Goal: Task Accomplishment & Management: Complete application form

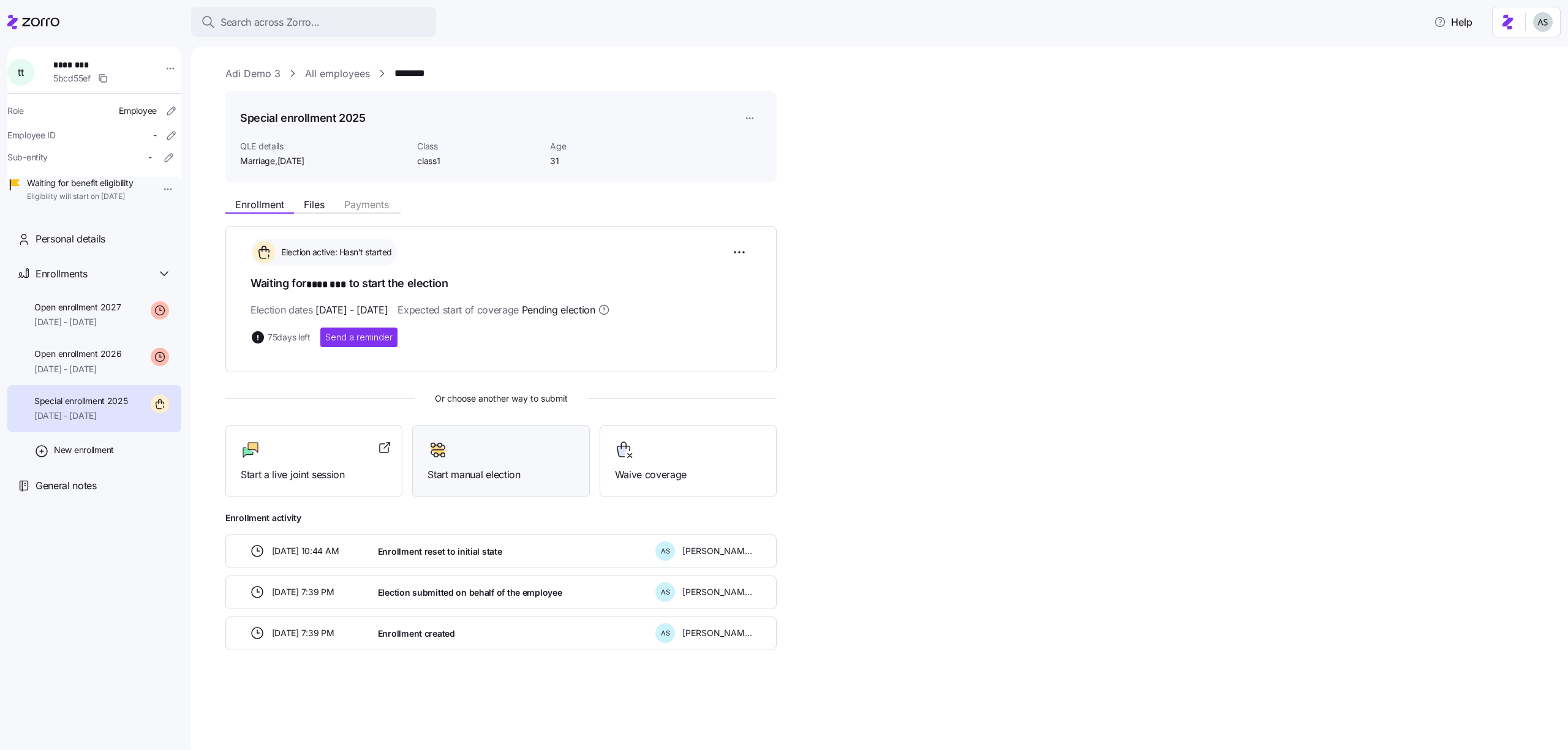
click at [569, 471] on span "Start manual election" at bounding box center [500, 475] width 146 height 15
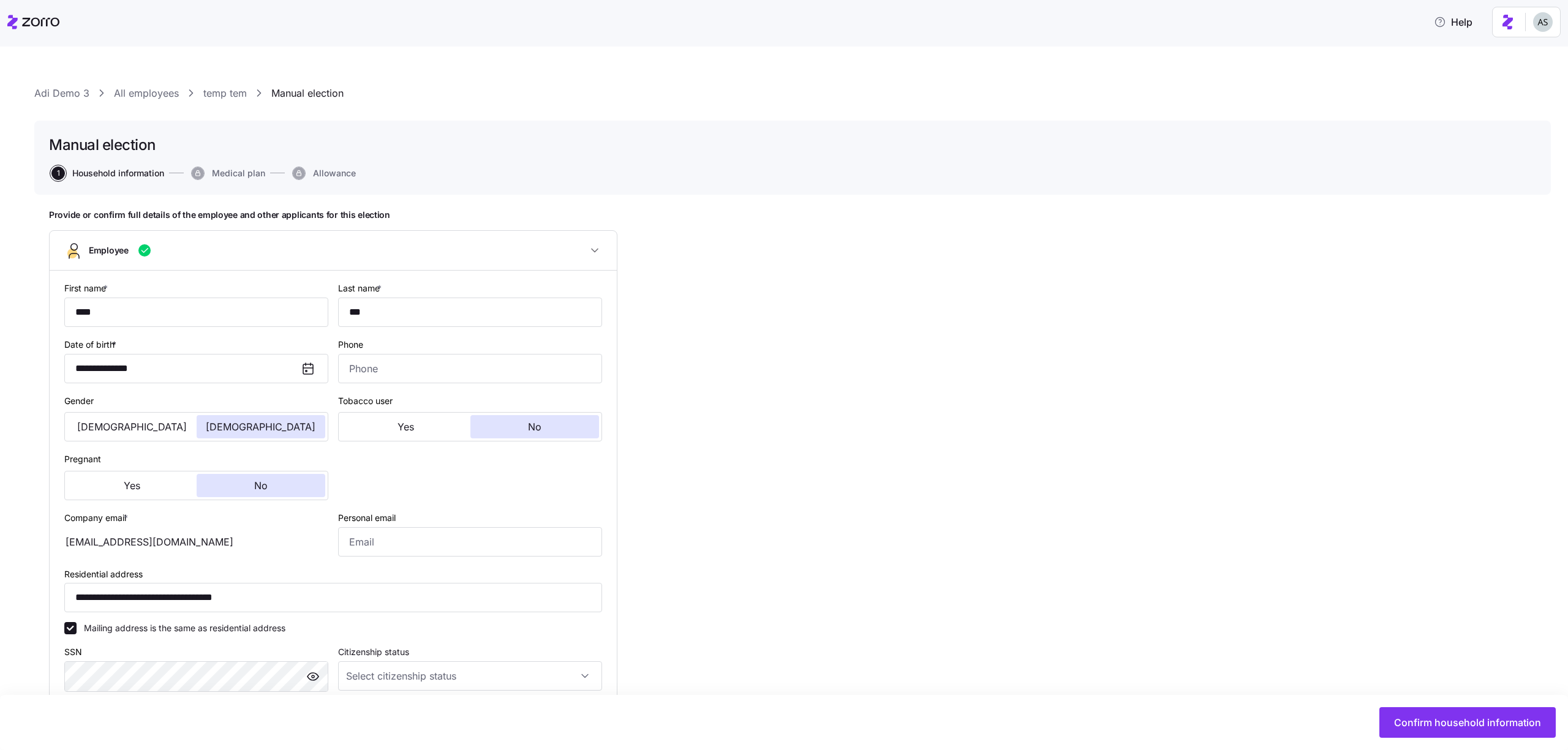
scroll to position [313, 0]
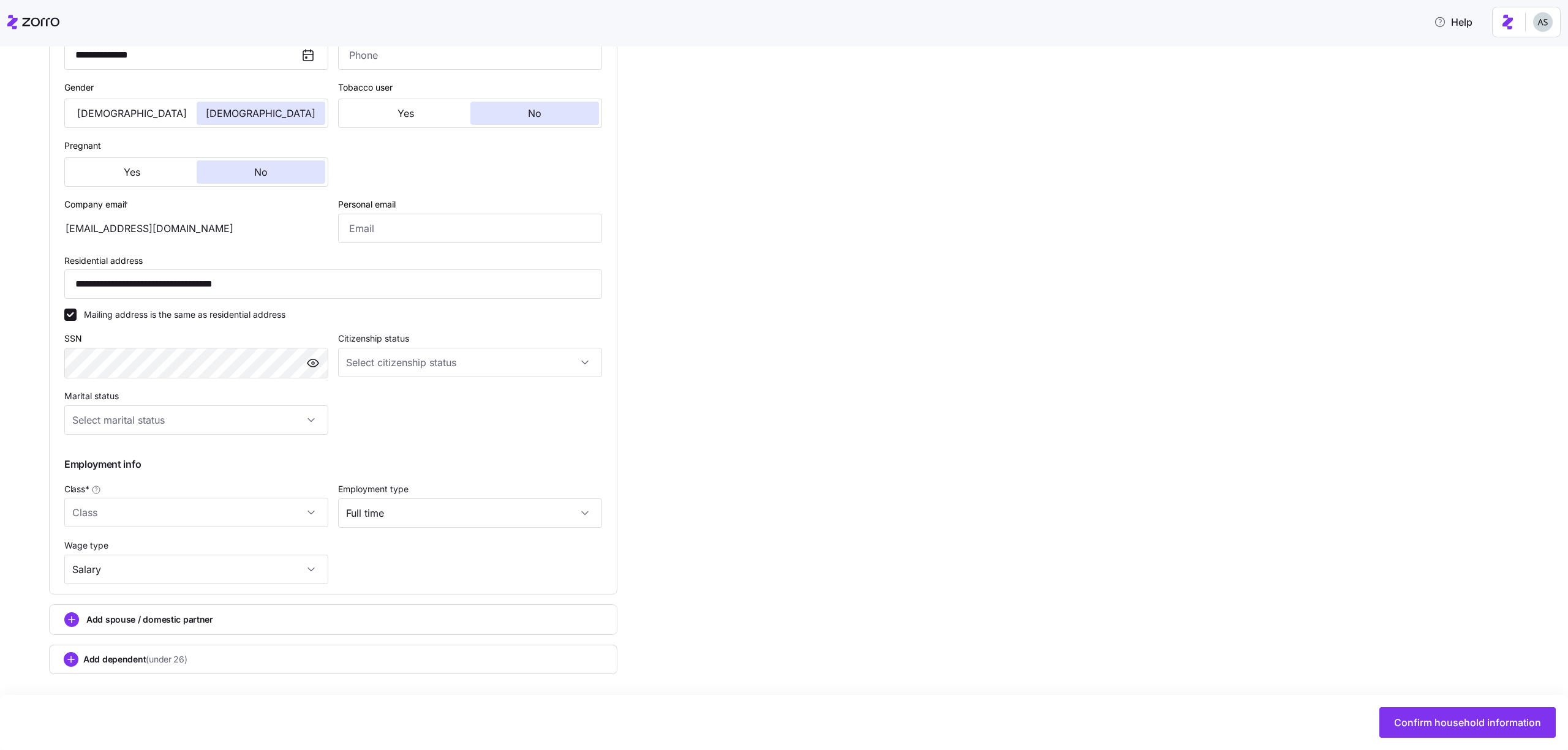
type input "class1"
click at [1389, 704] on div "Confirm household information" at bounding box center [784, 722] width 1568 height 55
click at [1394, 708] on button "Confirm household information" at bounding box center [1467, 723] width 177 height 31
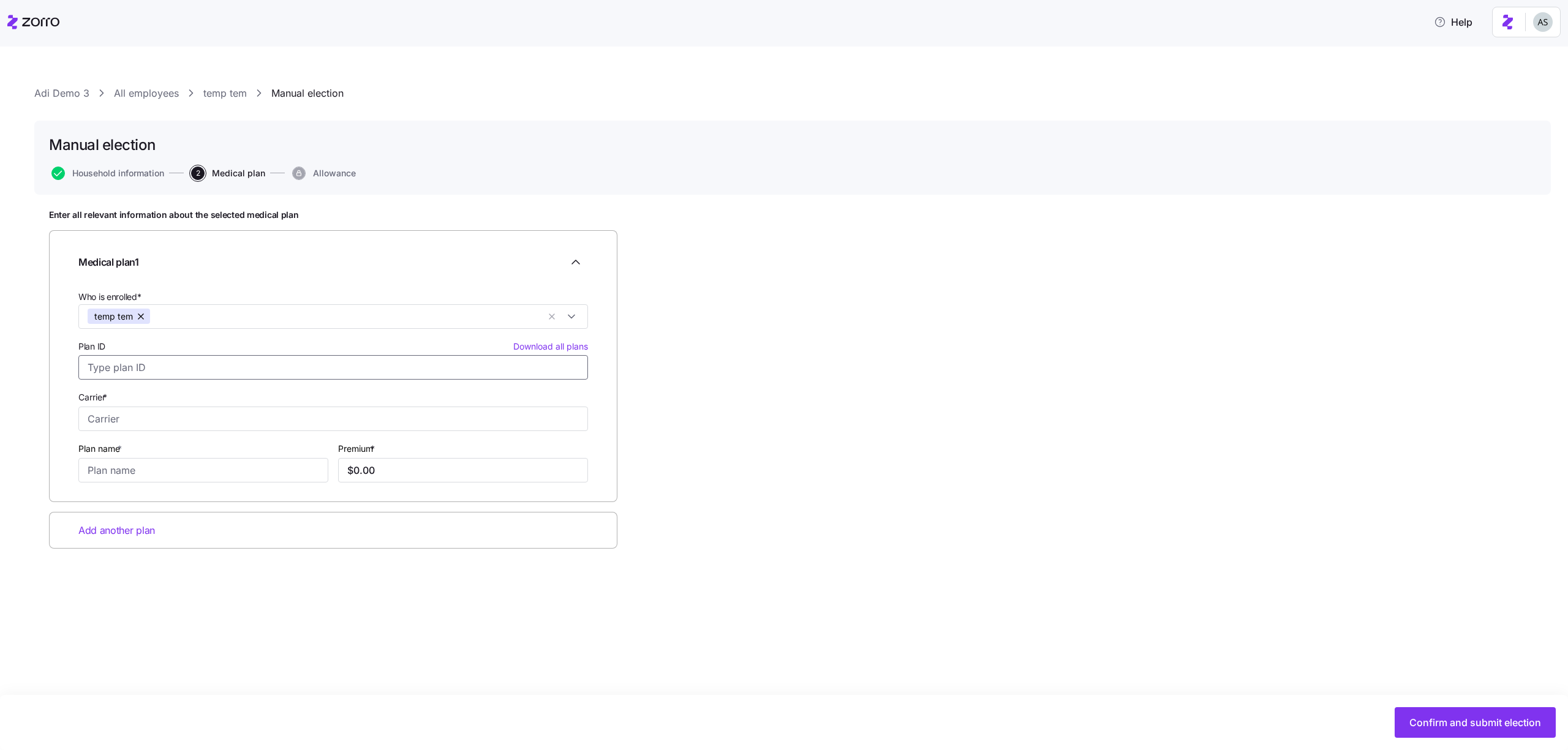
click at [169, 365] on input "Plan ID Download all plans" at bounding box center [333, 368] width 510 height 25
click at [194, 430] on div "20507VA1410070 Sentara Health Plans, Sentara Standard M Bronze 7500 Ded" at bounding box center [333, 450] width 503 height 42
type input "20507VA1410070"
type input "Sentara Health Plans"
type input "Sentara Standard M Bronze 7500 Ded"
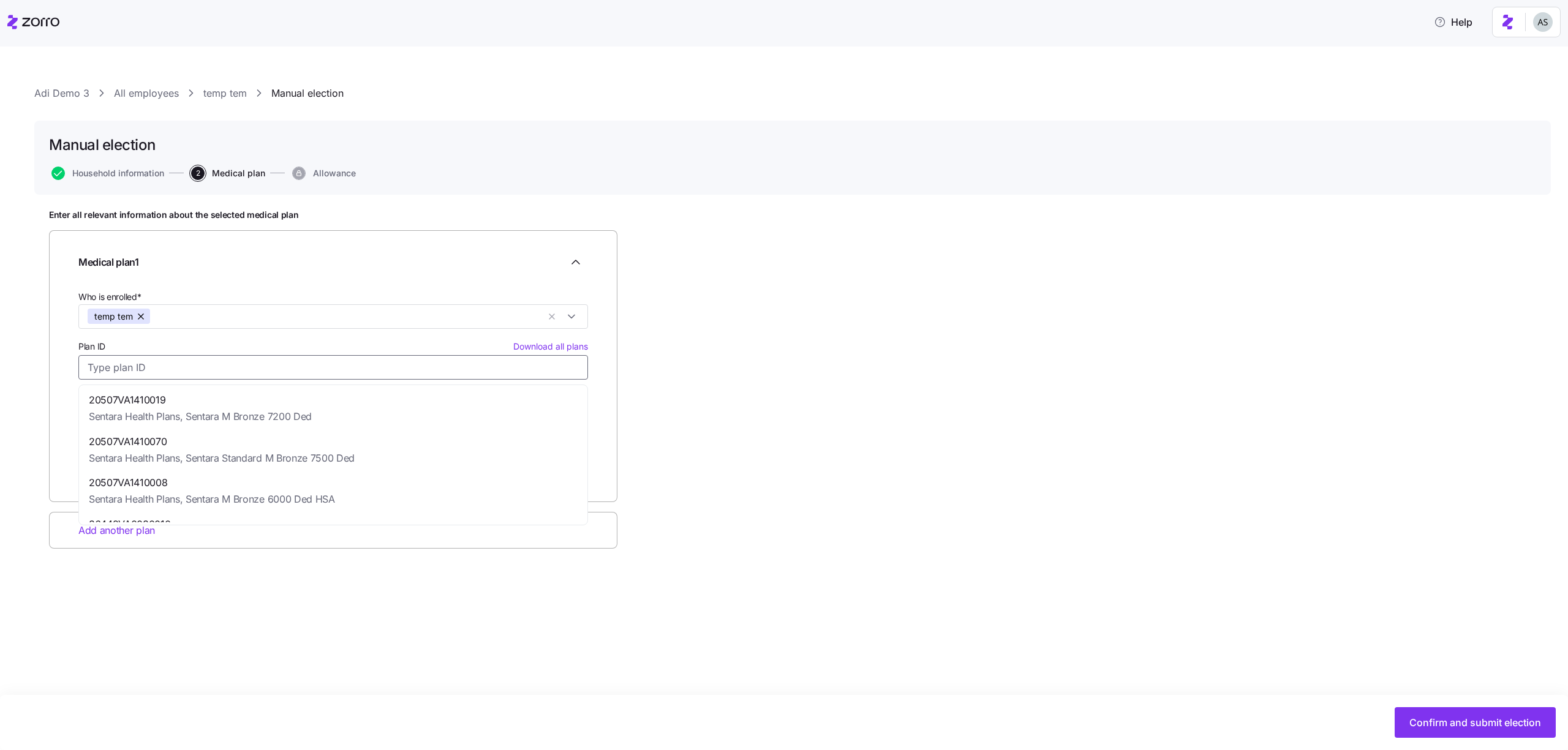
type input "$260.71"
click at [1532, 742] on div "Confirm and submit election" at bounding box center [784, 722] width 1568 height 55
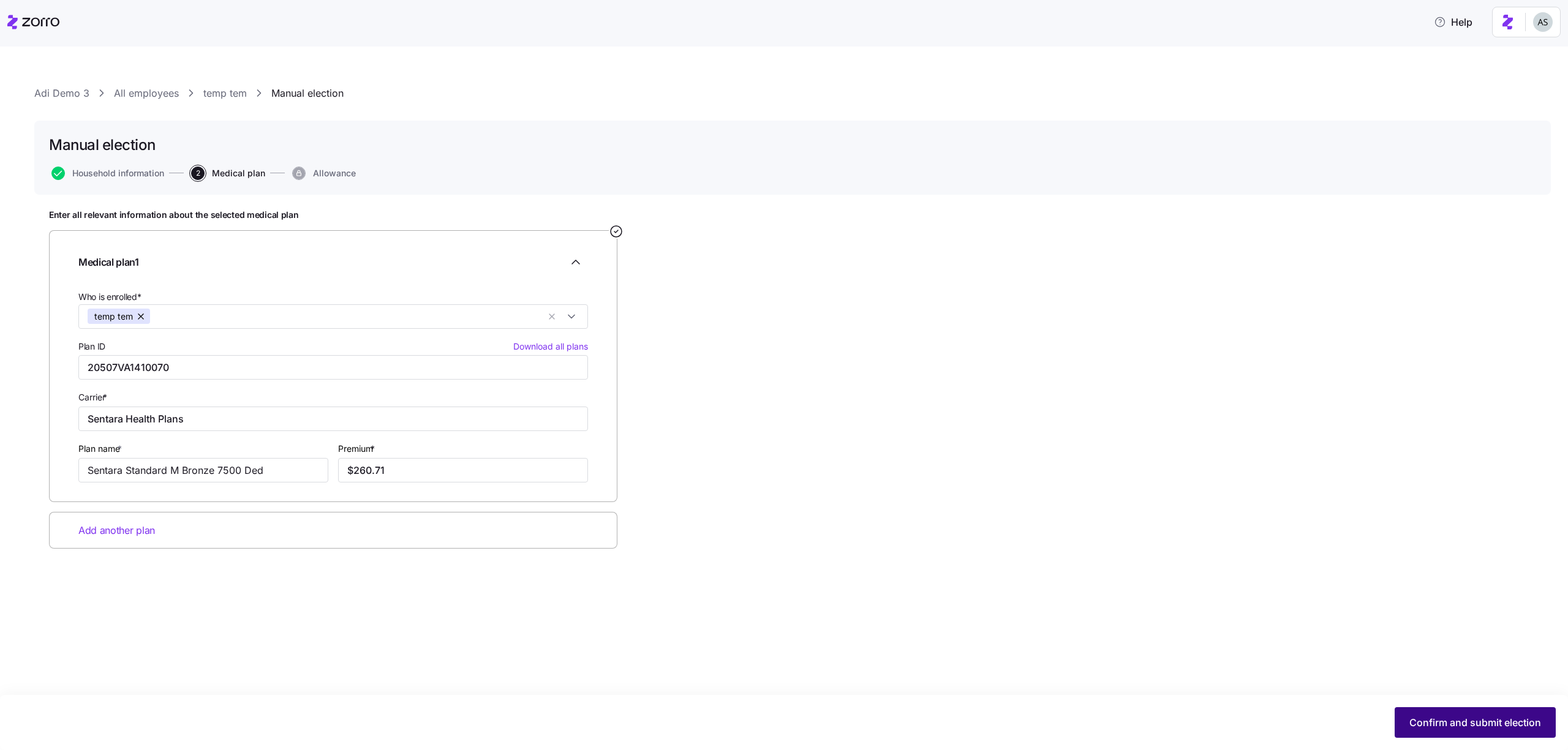
click at [1522, 724] on span "Confirm and submit election" at bounding box center [1475, 722] width 132 height 15
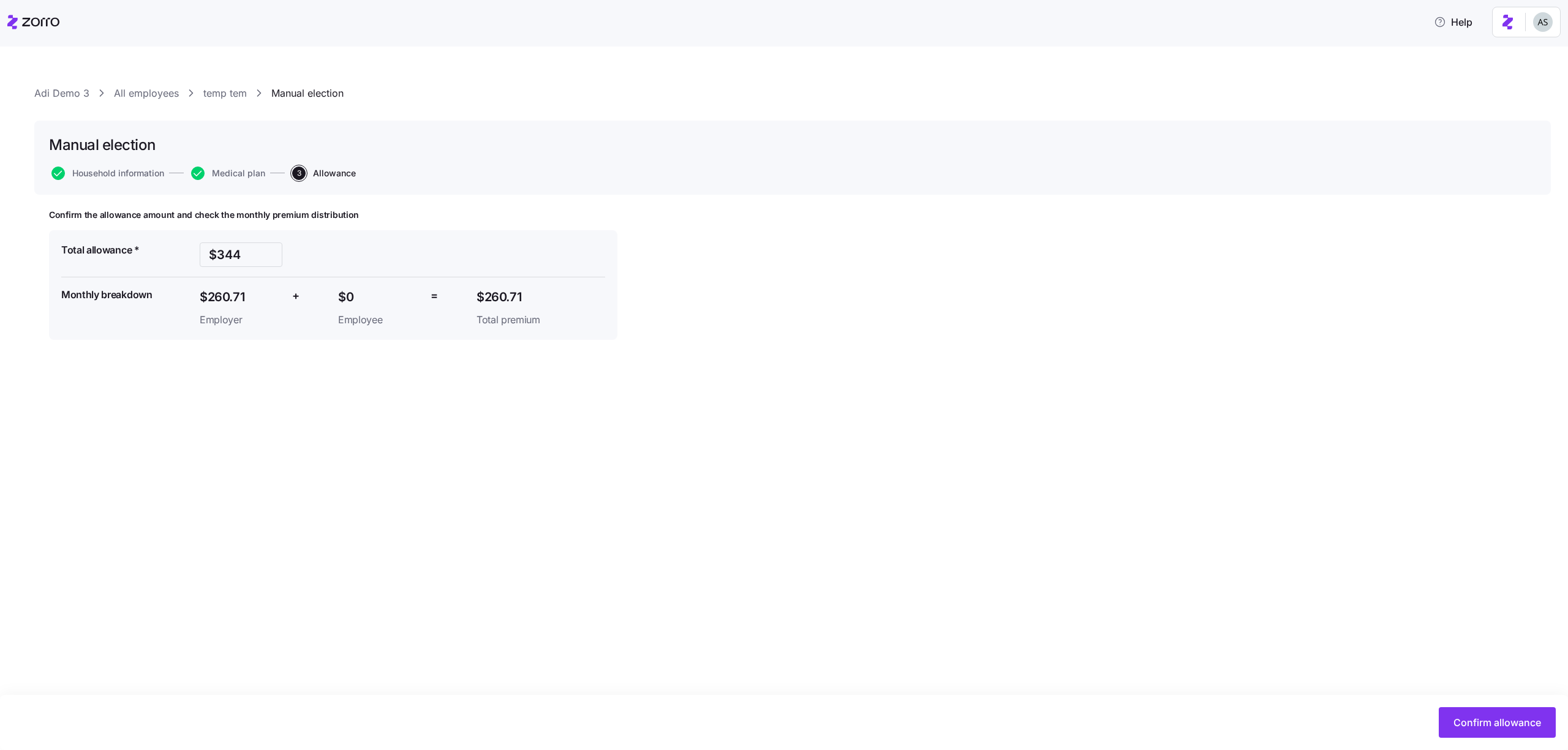
click at [1522, 724] on span "Confirm allowance" at bounding box center [1497, 722] width 87 height 15
